Goal: Task Accomplishment & Management: Manage account settings

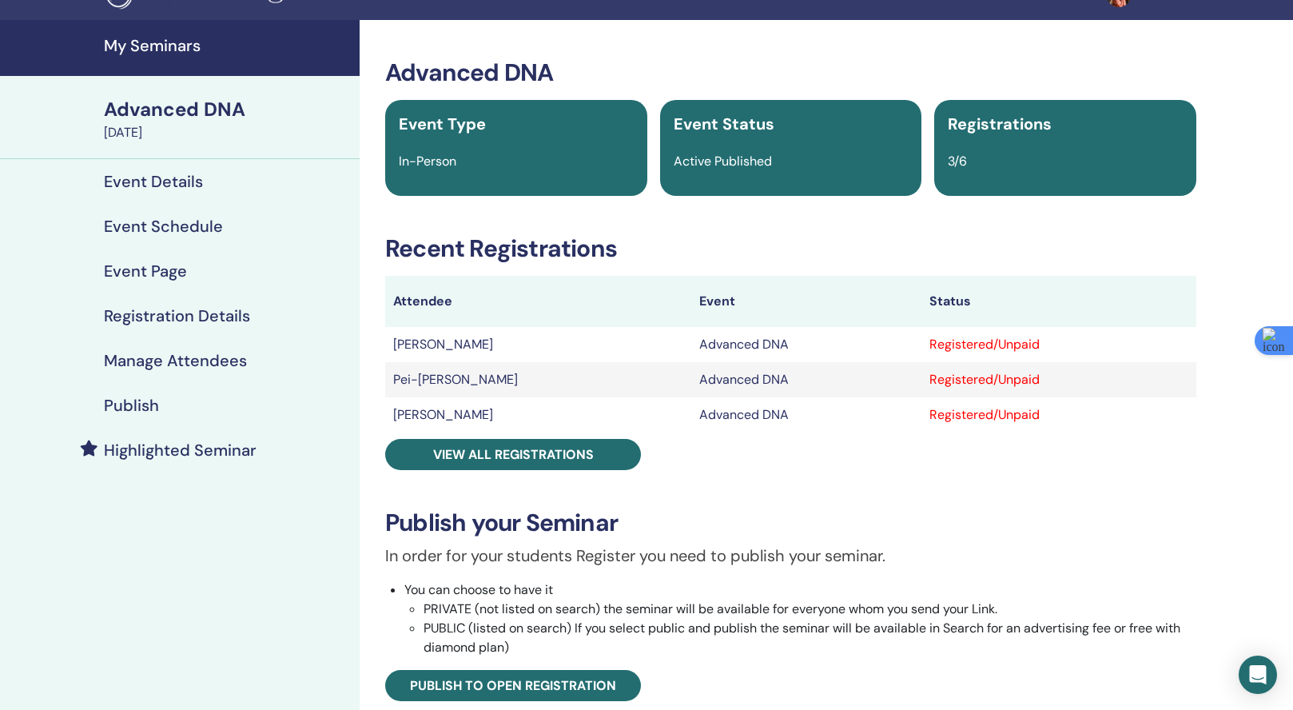
scroll to position [42, 0]
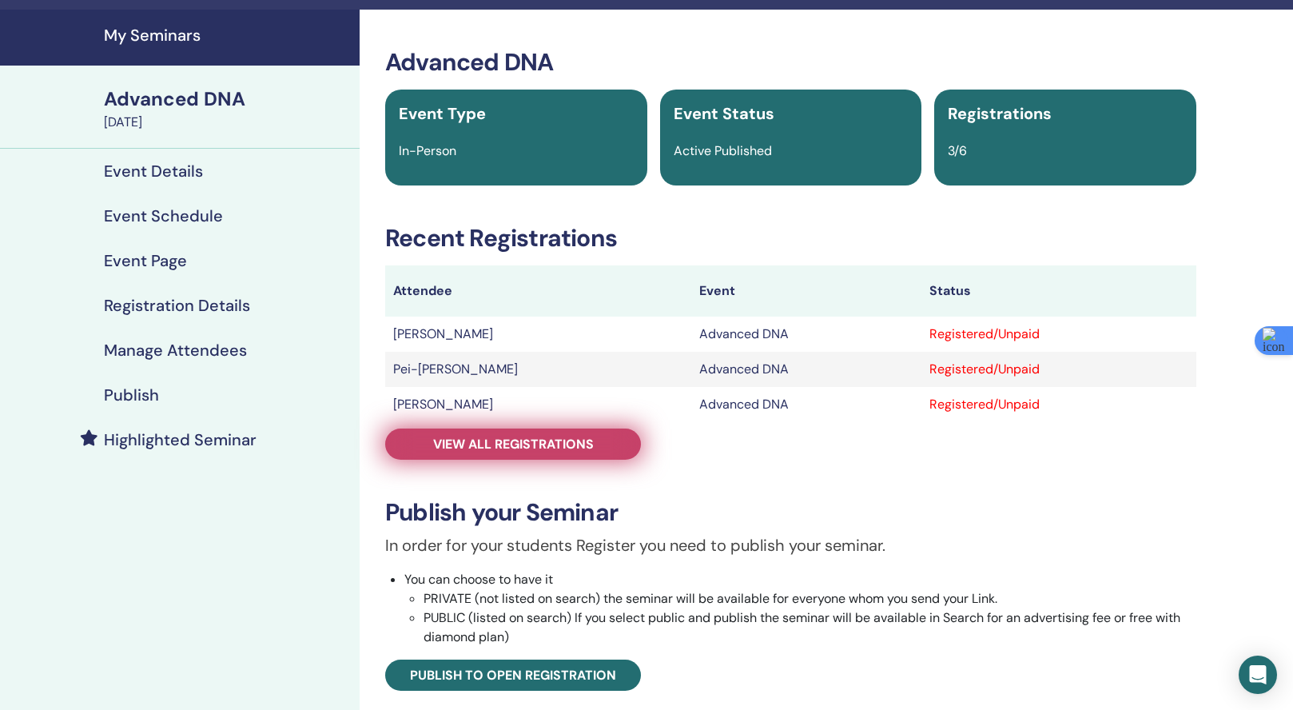
click at [516, 448] on span "View all registrations" at bounding box center [513, 444] width 161 height 17
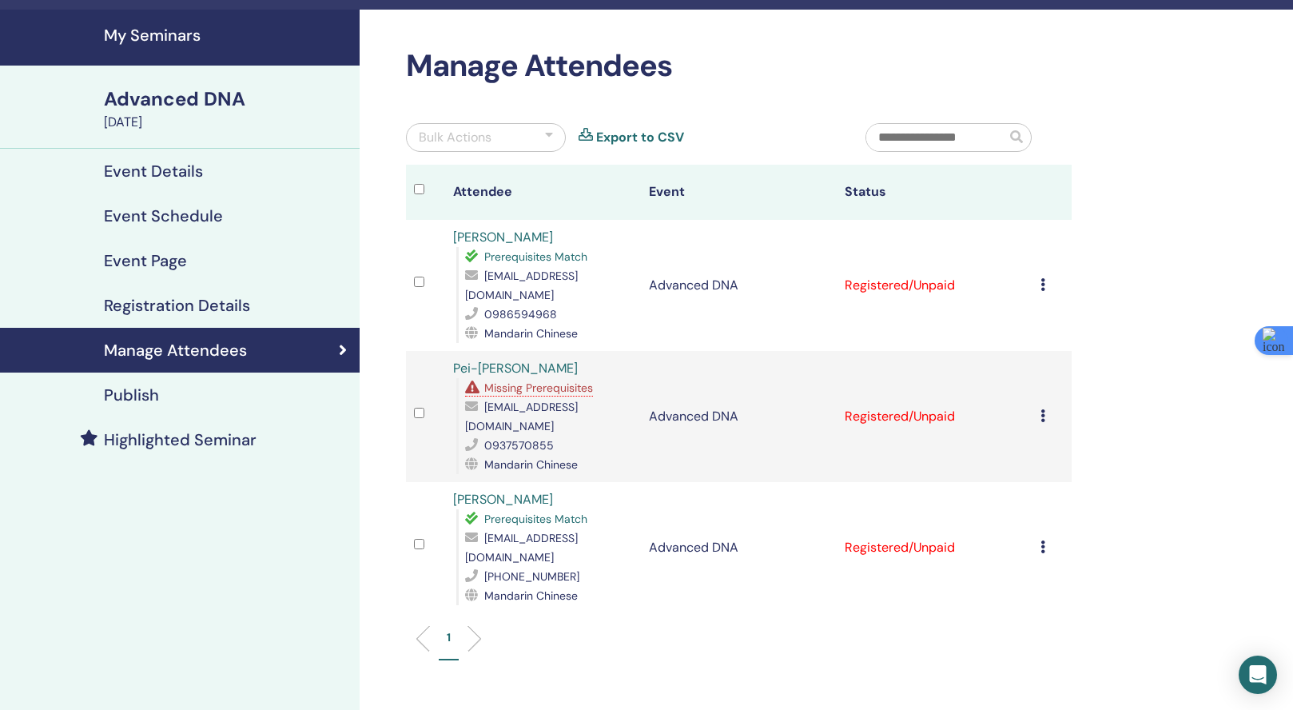
click at [533, 381] on span "Missing Prerequisites" at bounding box center [538, 388] width 109 height 14
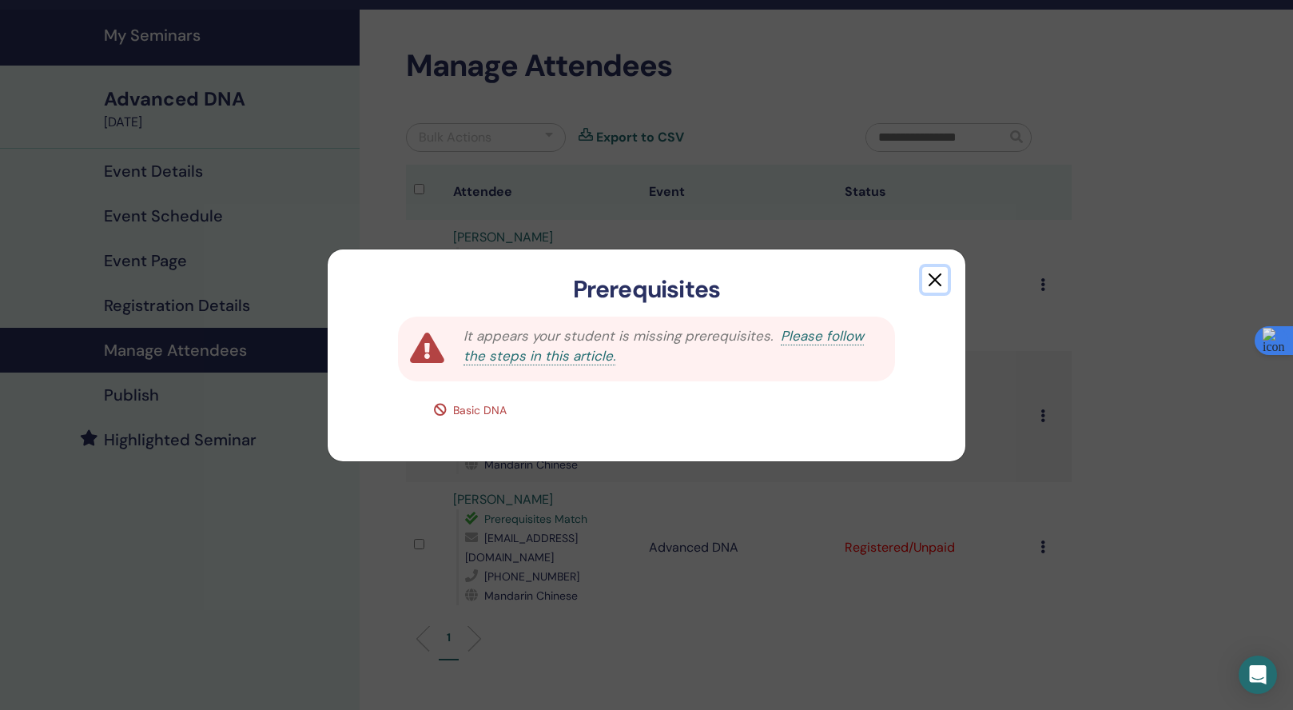
click at [938, 285] on button "button" at bounding box center [935, 280] width 26 height 26
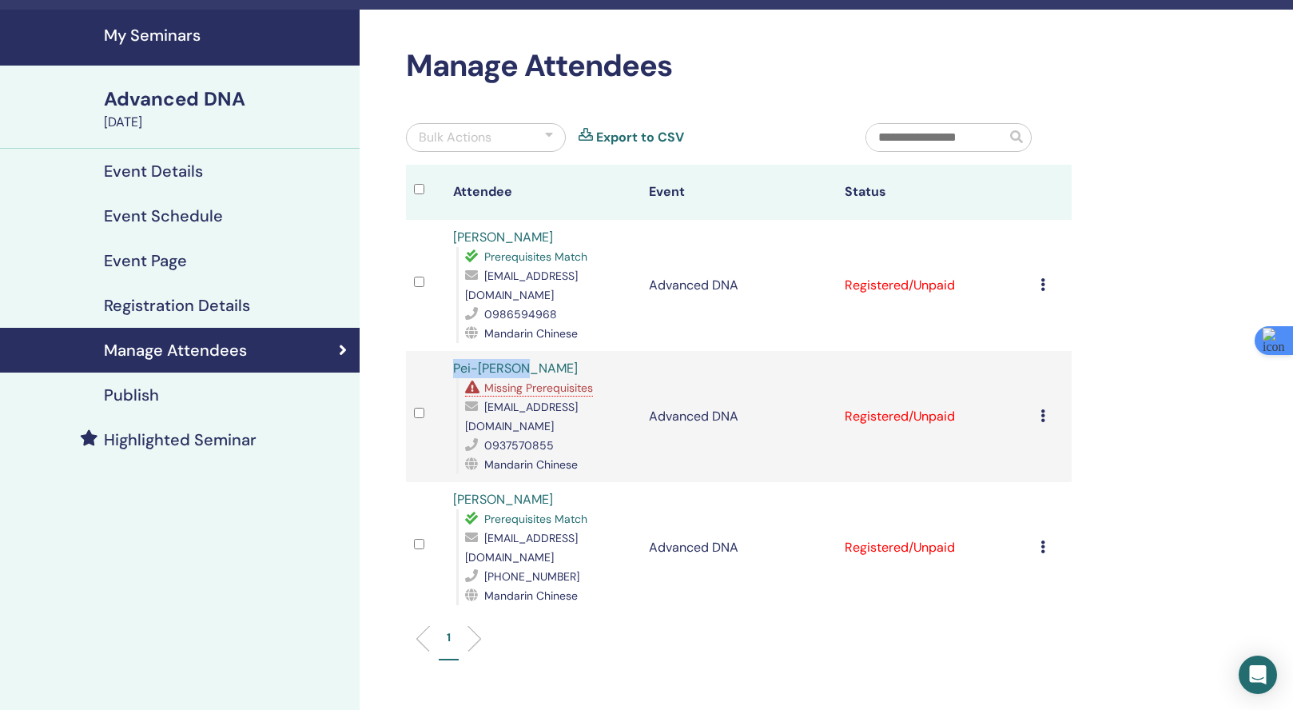
drag, startPoint x: 554, startPoint y: 349, endPoint x: 446, endPoint y: 349, distance: 107.9
click at [446, 351] on td "Pei-[PERSON_NAME] Missing Prerequisites [EMAIL_ADDRESS][DOMAIN_NAME] 0937570855…" at bounding box center [543, 416] width 196 height 131
copy link "Pei-[PERSON_NAME]"
click at [606, 436] on div "0937570855" at bounding box center [549, 445] width 168 height 19
click at [157, 46] on link "My Seminars" at bounding box center [180, 38] width 360 height 56
